Goal: Information Seeking & Learning: Find specific fact

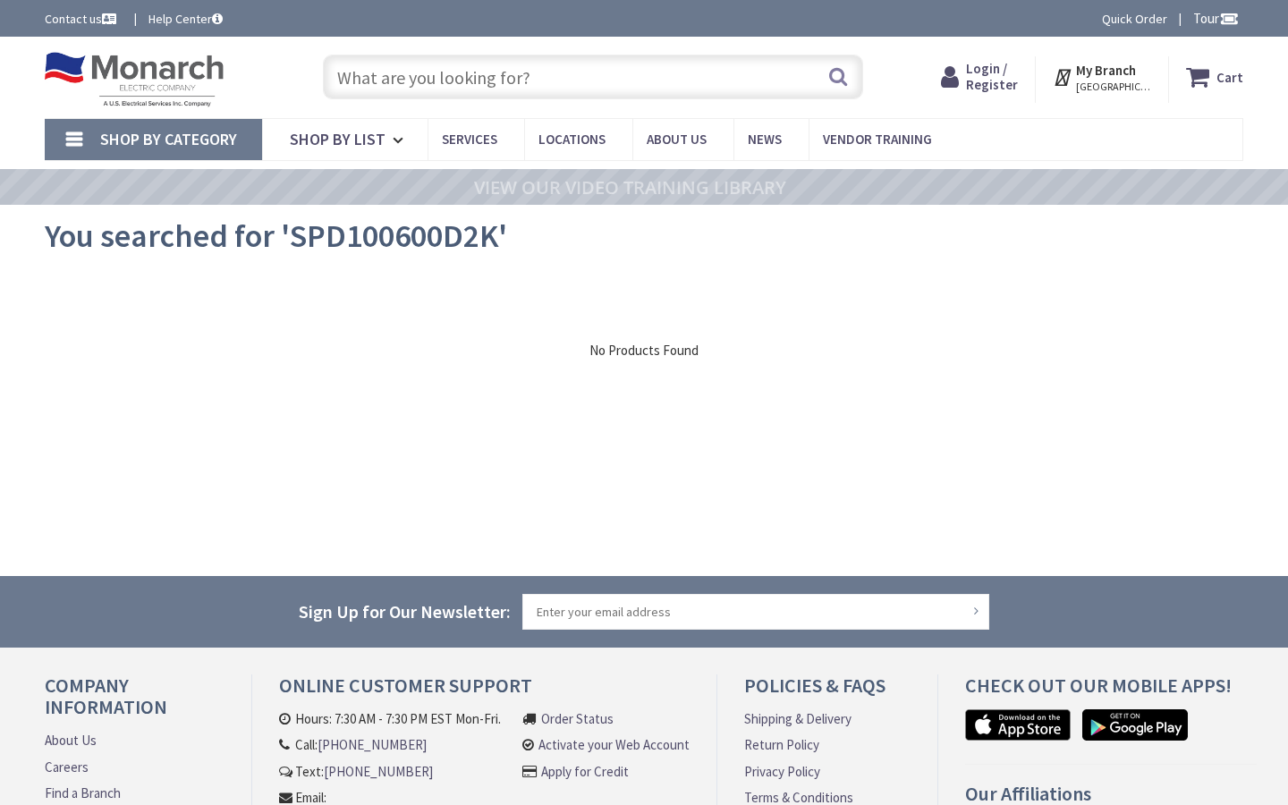
type input "Indian Camp Rd, Ogden, UT 84404, USA"
